Goal: Transaction & Acquisition: Download file/media

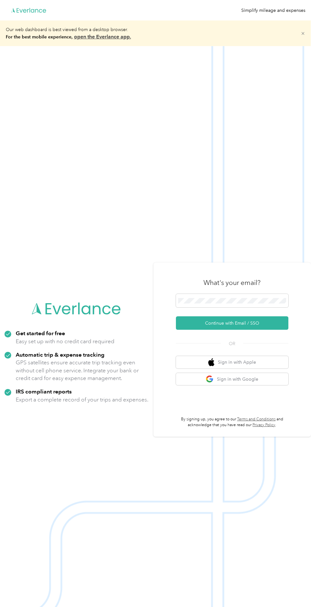
click at [262, 330] on button "Continue with Email / SSO" at bounding box center [232, 322] width 112 height 13
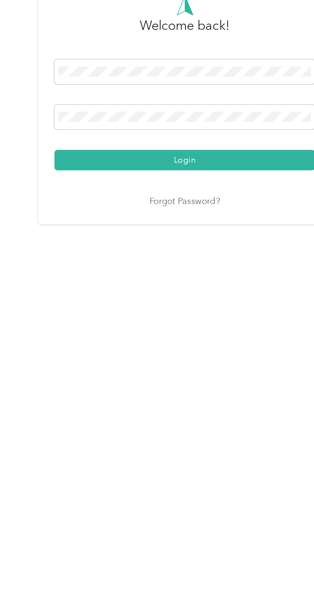
click at [100, 352] on button "Login" at bounding box center [155, 345] width 142 height 11
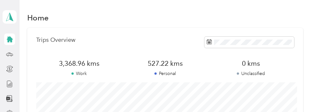
click at [7, 82] on icon at bounding box center [9, 84] width 7 height 7
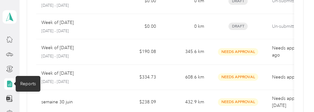
scroll to position [81, 0]
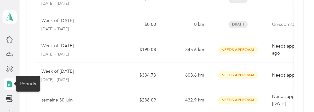
click at [51, 46] on p "Week of [DATE]" at bounding box center [57, 46] width 32 height 7
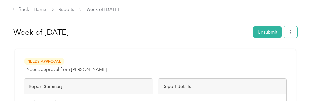
click at [292, 33] on icon "button" at bounding box center [290, 32] width 4 height 4
click at [277, 56] on span "Download" at bounding box center [275, 55] width 21 height 7
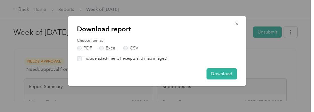
click at [225, 70] on button "Download" at bounding box center [221, 73] width 30 height 11
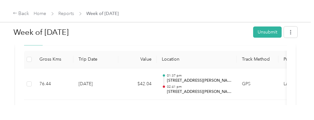
scroll to position [175, 0]
